Goal: Find specific fact: Find specific fact

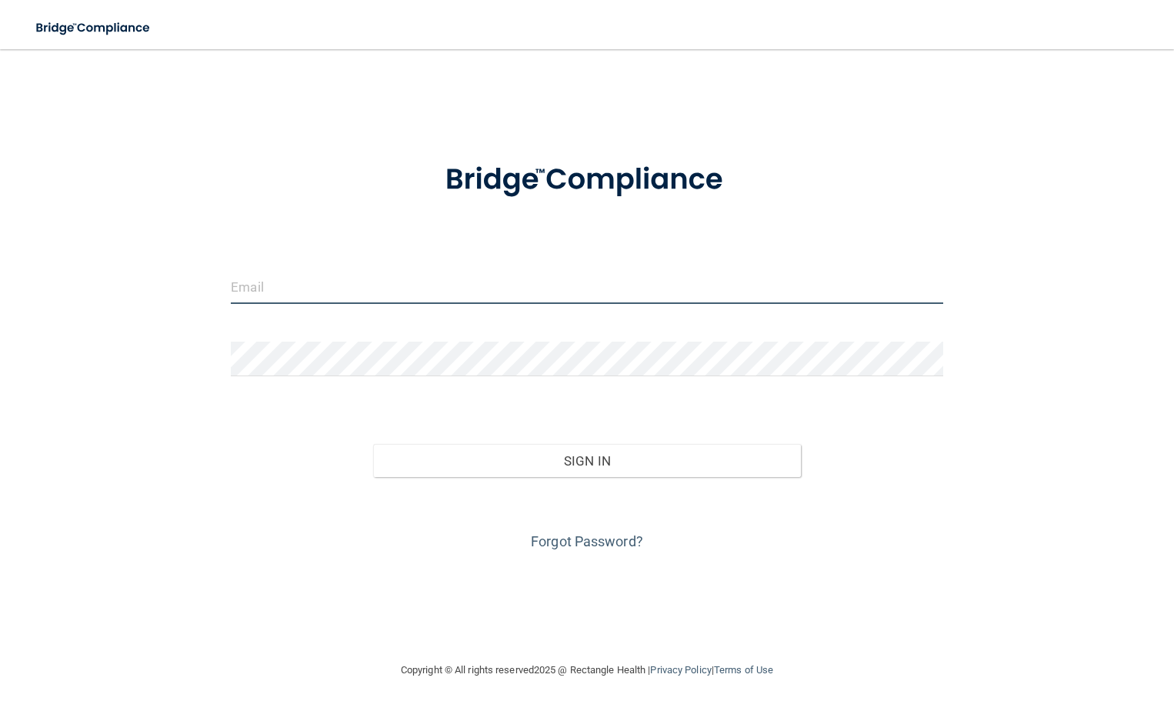
click at [356, 274] on input "email" at bounding box center [587, 286] width 712 height 35
type input "[EMAIL_ADDRESS][DOMAIN_NAME]"
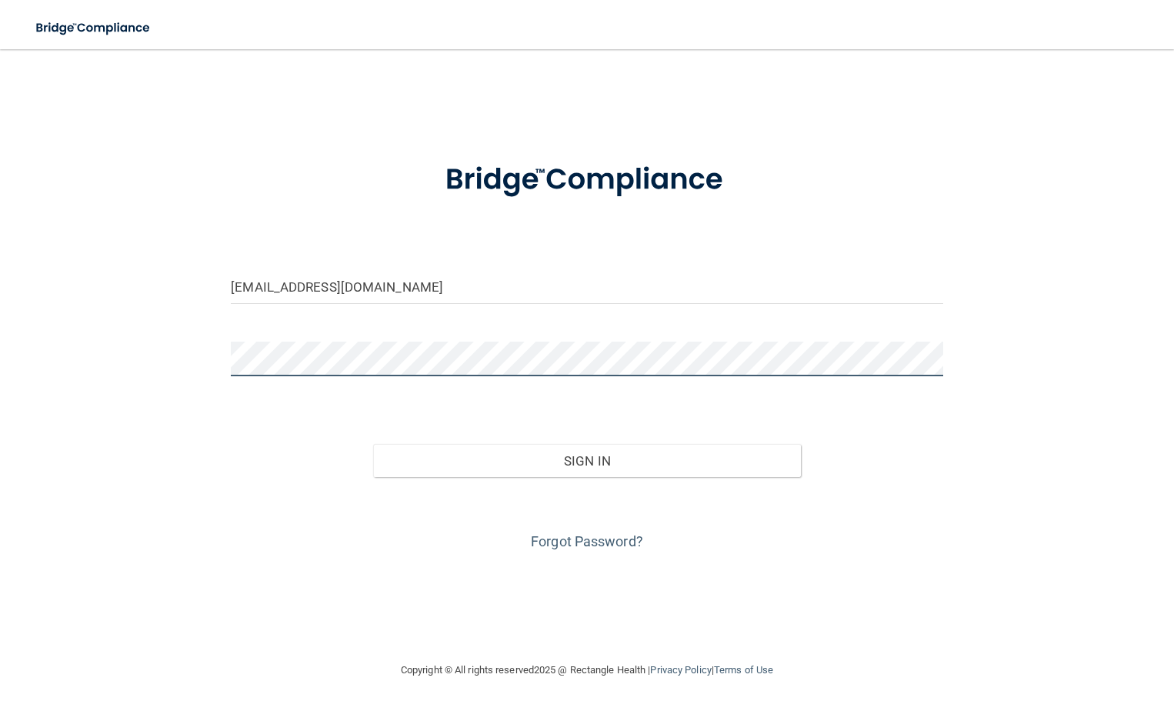
click at [373, 444] on button "Sign In" at bounding box center [586, 461] width 427 height 34
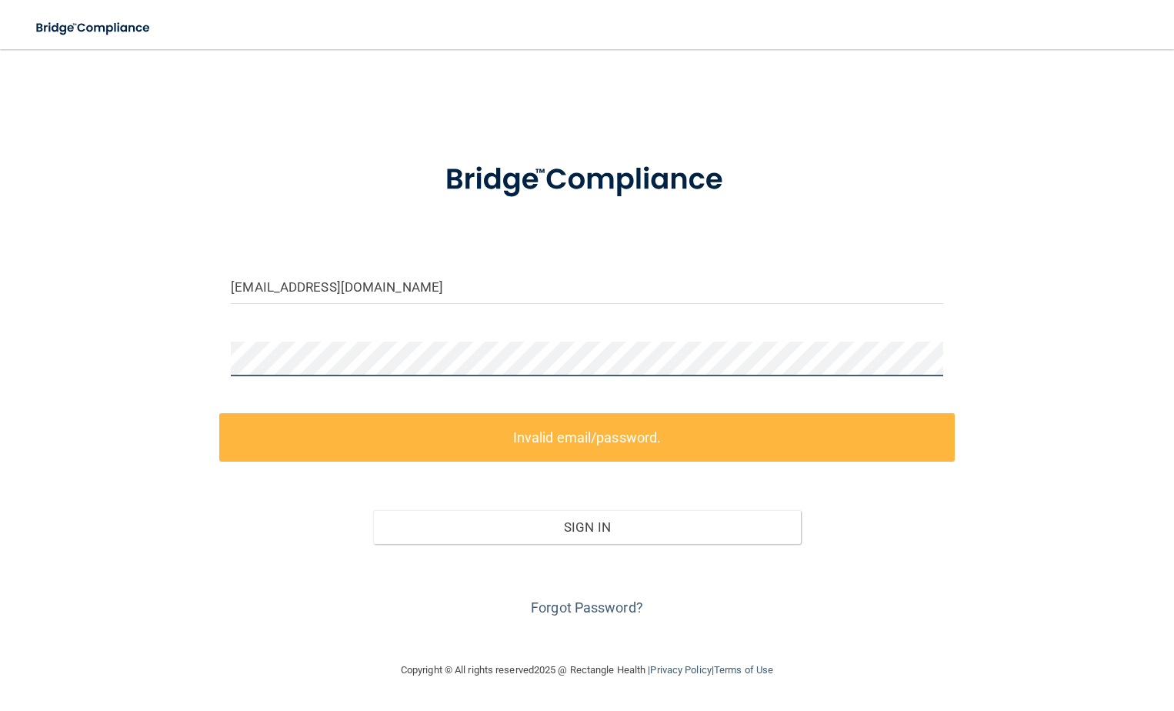
click at [177, 352] on div "[EMAIL_ADDRESS][DOMAIN_NAME] Invalid email/password. You don't have permission …" at bounding box center [587, 355] width 1113 height 581
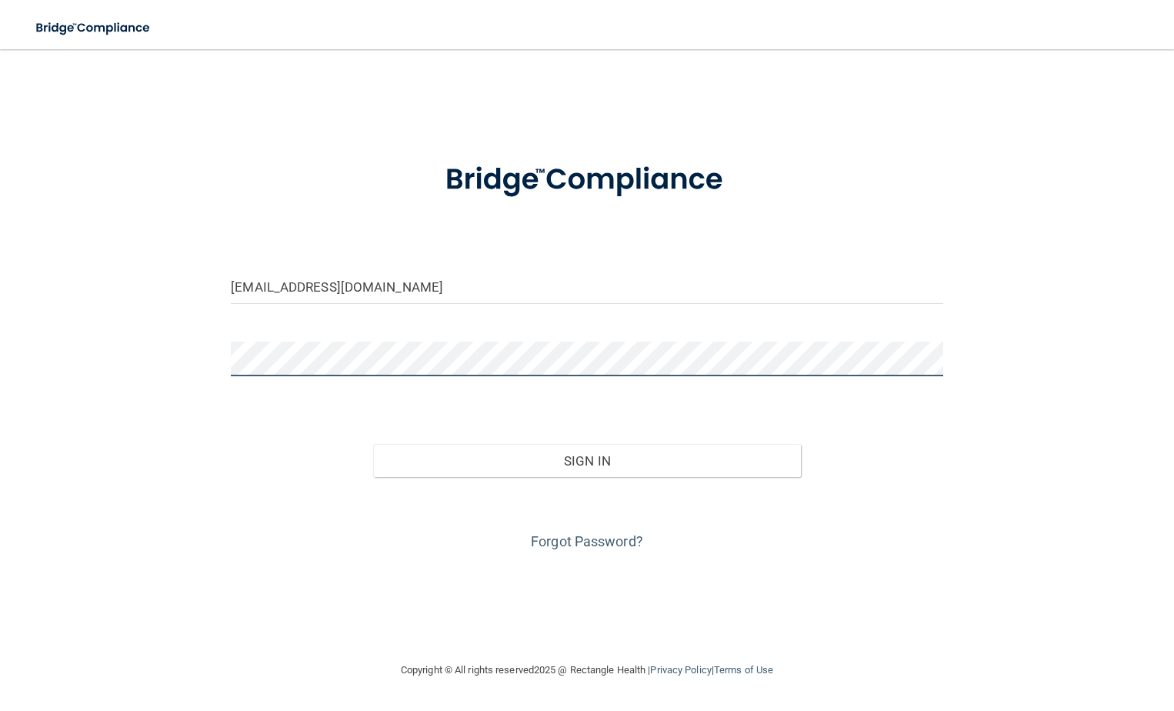
click at [373, 444] on button "Sign In" at bounding box center [586, 461] width 427 height 34
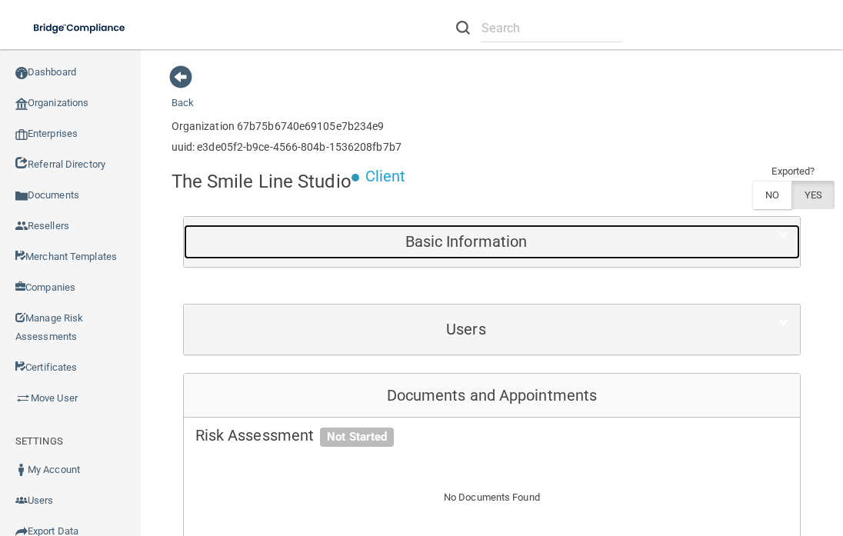
click at [493, 241] on h5 "Basic Information" at bounding box center [466, 241] width 542 height 17
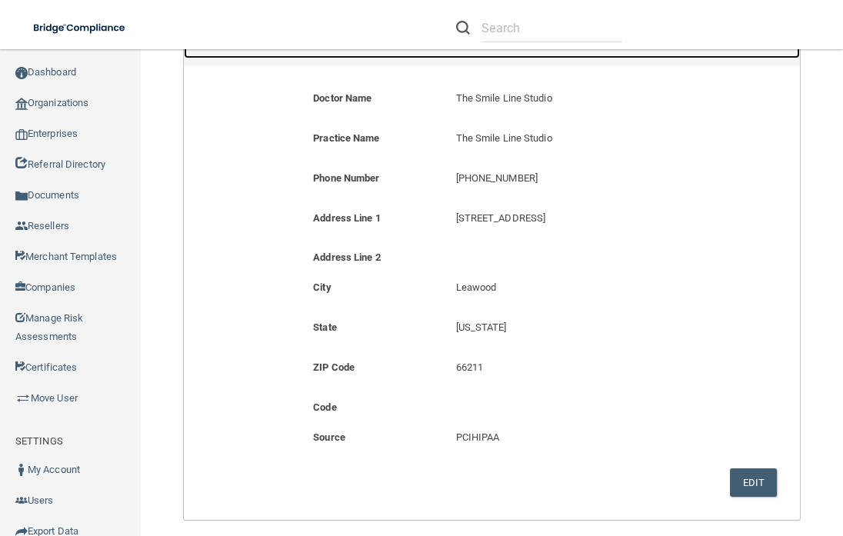
scroll to position [1624, 0]
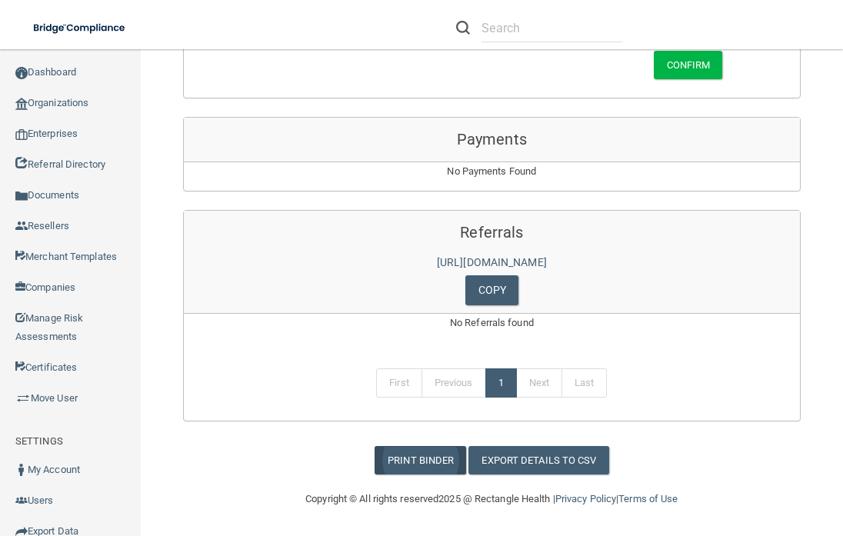
click at [401, 459] on link "Print Binder" at bounding box center [421, 460] width 92 height 28
click at [822, 172] on main "Back Enterprise » Organization 67b75b6740e69105e7b234e9 uuid: e3de05f2-b9ce-456…" at bounding box center [492, 292] width 702 height 487
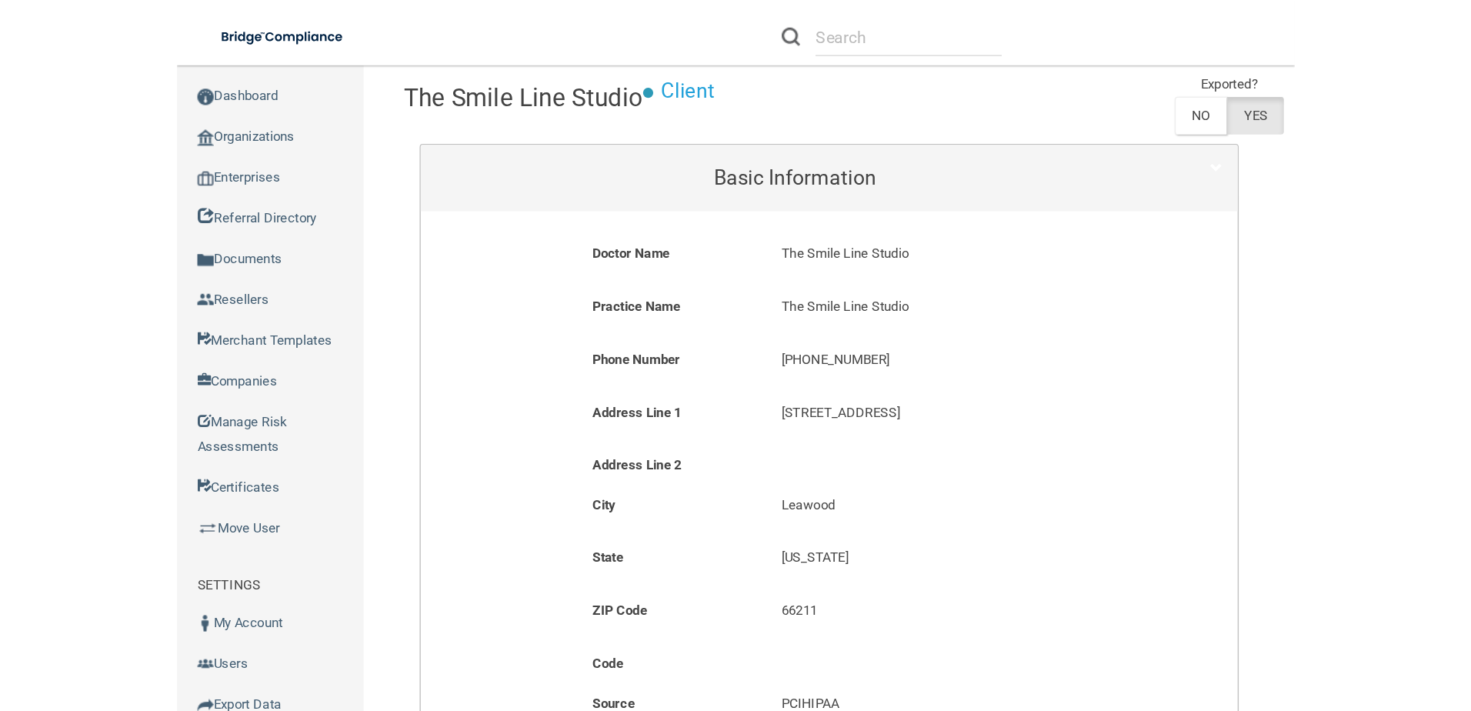
scroll to position [112, 0]
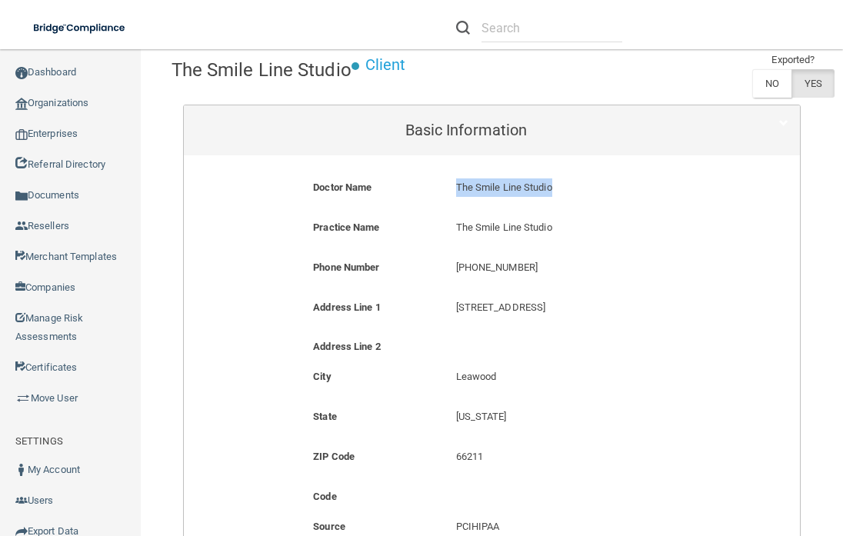
drag, startPoint x: 452, startPoint y: 189, endPoint x: 572, endPoint y: 188, distance: 120.0
click at [572, 188] on p "The Smile Line Studio" at bounding box center [587, 188] width 262 height 18
copy p "The Smile Line Studio"
click at [526, 187] on p "The Smile Line Studio" at bounding box center [587, 188] width 262 height 18
copy p "The Smile Line Studio"
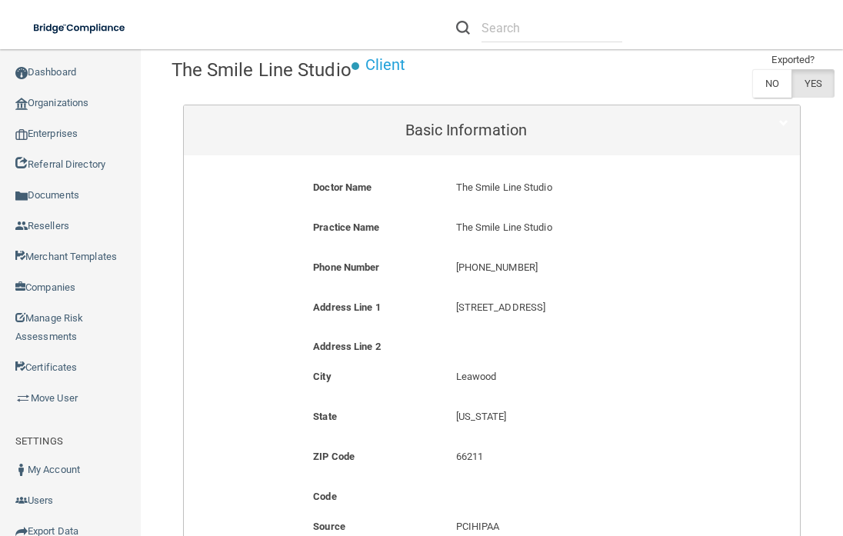
click at [516, 306] on p "[STREET_ADDRESS]" at bounding box center [587, 308] width 262 height 18
drag, startPoint x: 450, startPoint y: 309, endPoint x: 556, endPoint y: 308, distance: 106.2
click at [556, 308] on div "[STREET_ADDRESS] [STREET_ADDRESS]" at bounding box center [587, 313] width 285 height 28
copy p "[STREET_ADDRESS]"
click at [496, 453] on p "66211" at bounding box center [587, 457] width 262 height 18
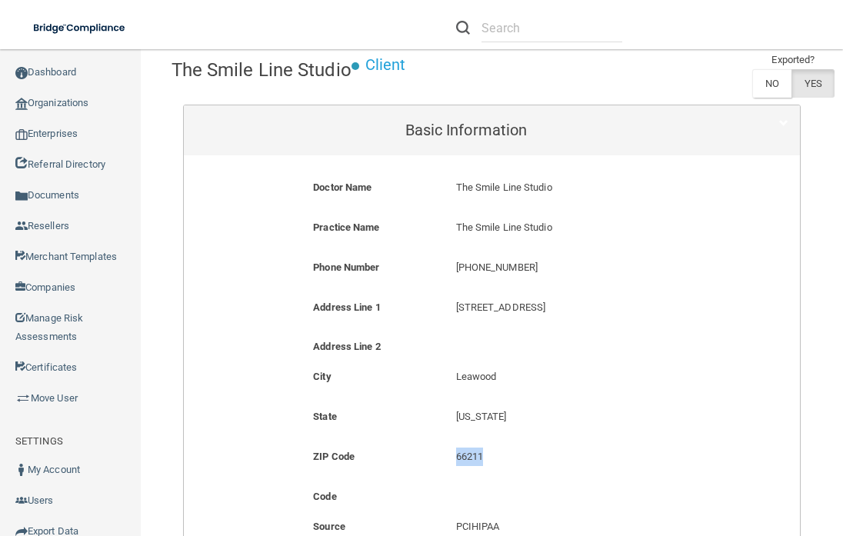
drag, startPoint x: 452, startPoint y: 453, endPoint x: 479, endPoint y: 454, distance: 26.9
click at [479, 454] on p "66211" at bounding box center [587, 457] width 262 height 18
copy p "66211"
click at [508, 272] on p "[PHONE_NUMBER]" at bounding box center [587, 268] width 262 height 18
drag, startPoint x: 455, startPoint y: 266, endPoint x: 592, endPoint y: 272, distance: 137.9
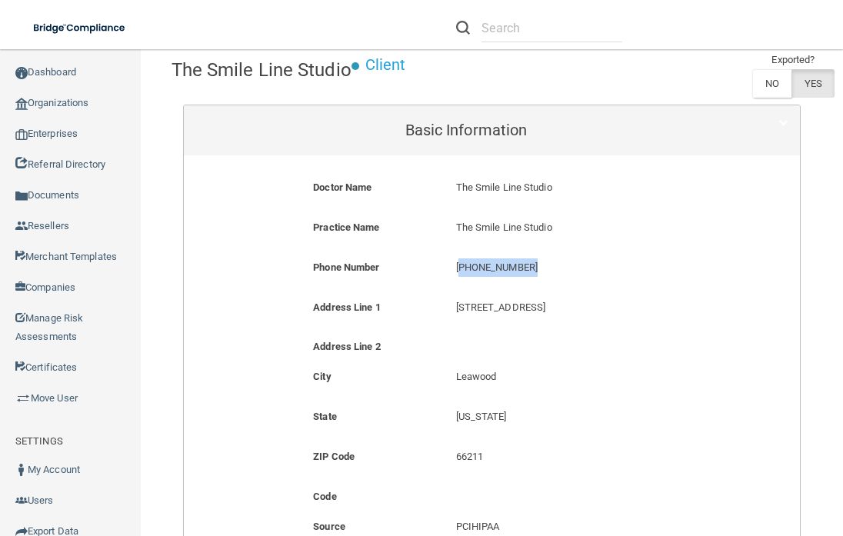
click at [592, 272] on p "[PHONE_NUMBER]" at bounding box center [587, 268] width 262 height 18
copy p "913) 675-4178"
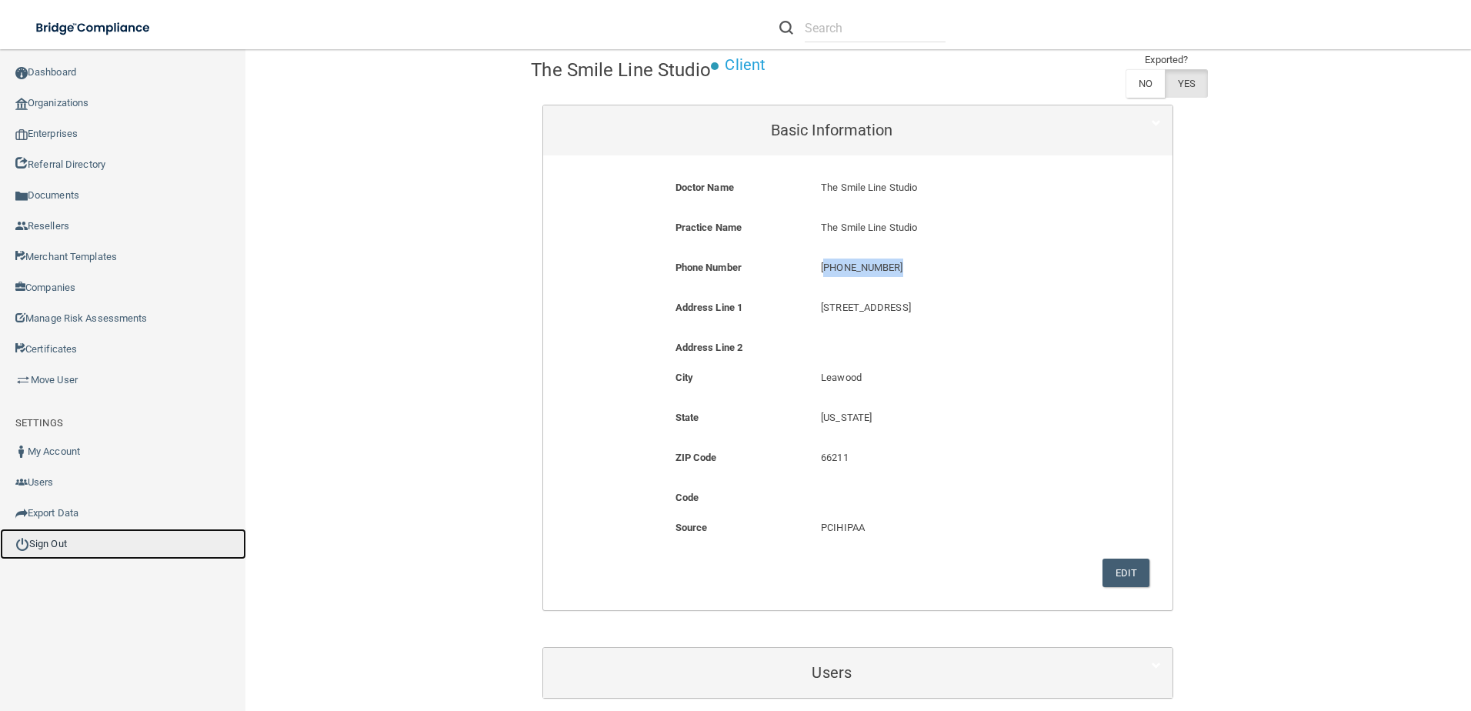
click at [61, 544] on link "Sign Out" at bounding box center [123, 544] width 246 height 31
